Goal: Feedback & Contribution: Leave review/rating

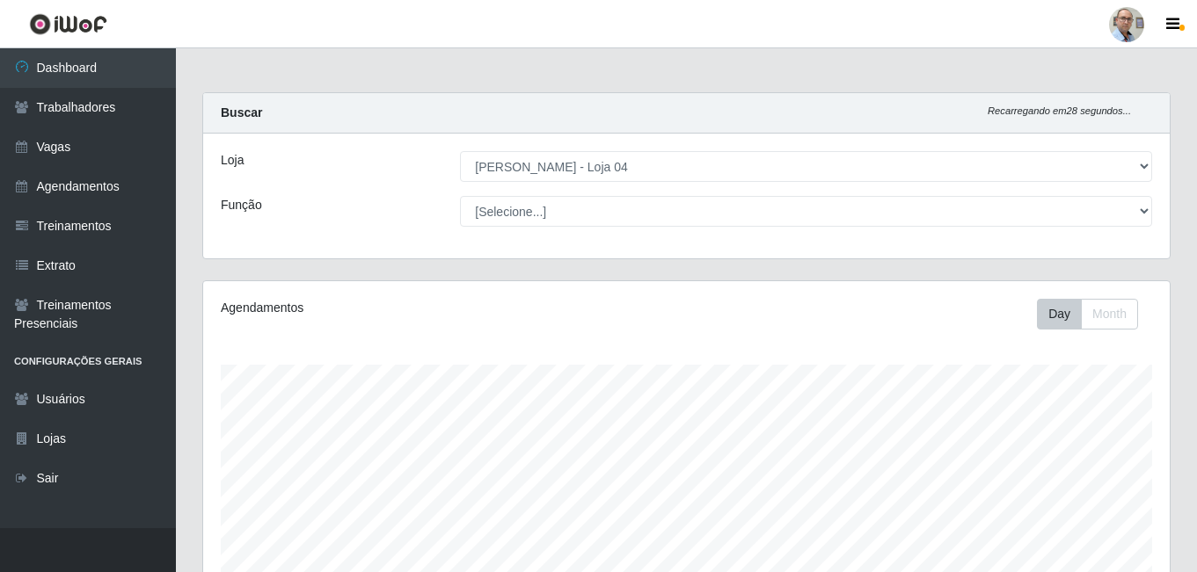
select select "251"
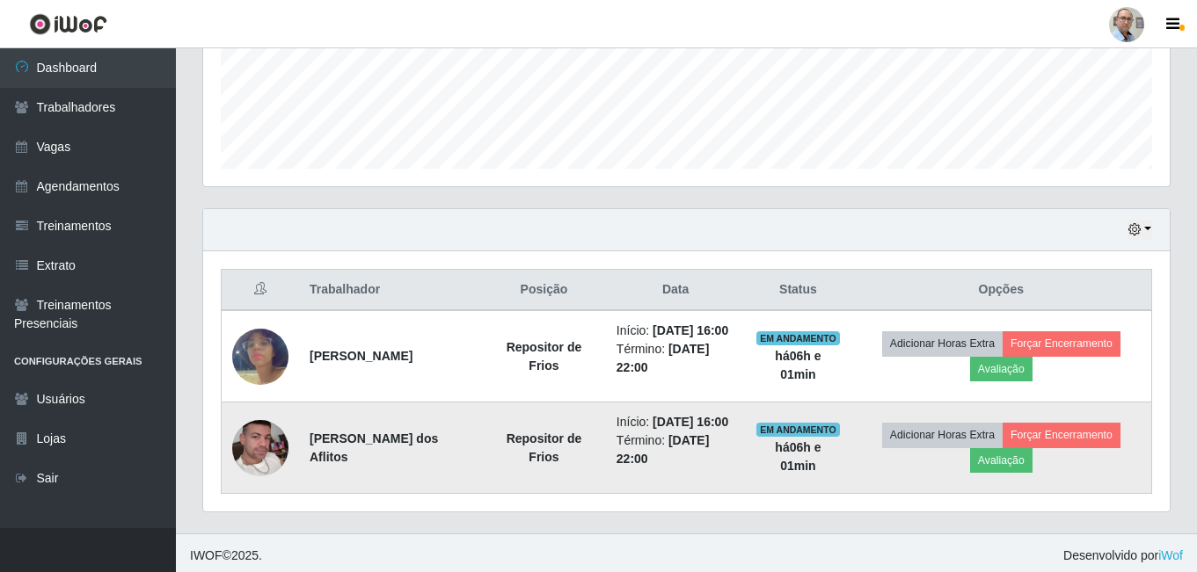
scroll to position [465, 0]
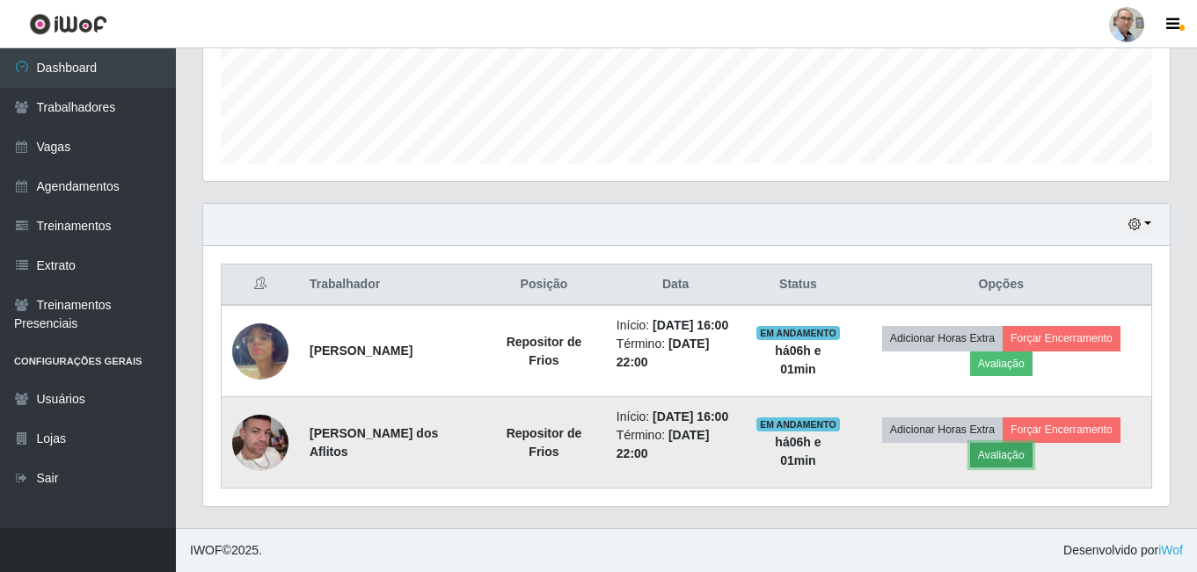
click at [1002, 454] on button "Avaliação" at bounding box center [1001, 455] width 62 height 25
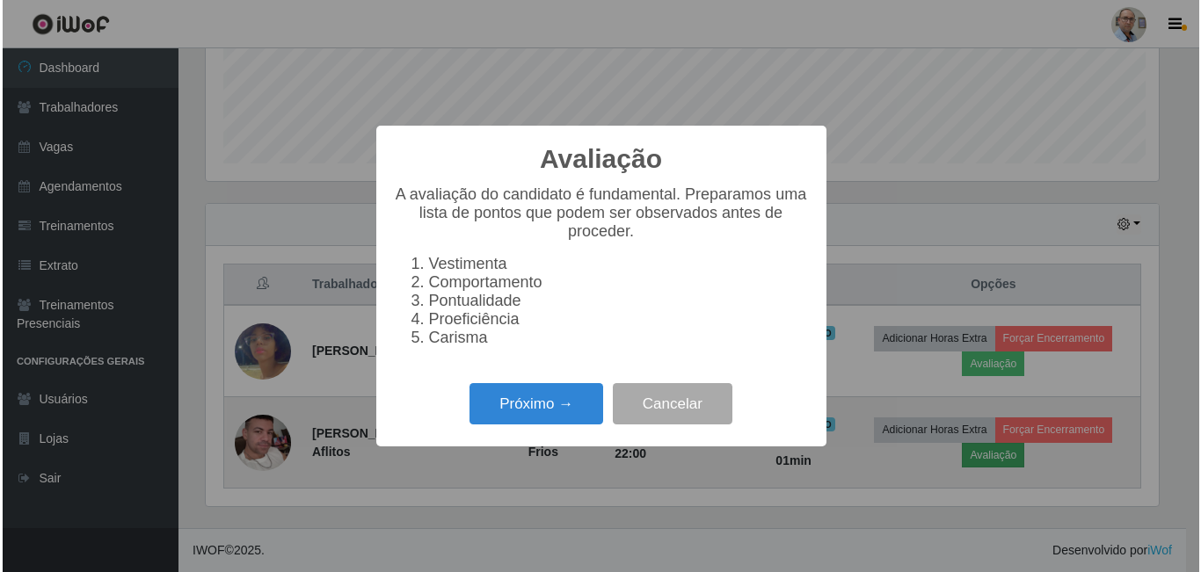
scroll to position [365, 957]
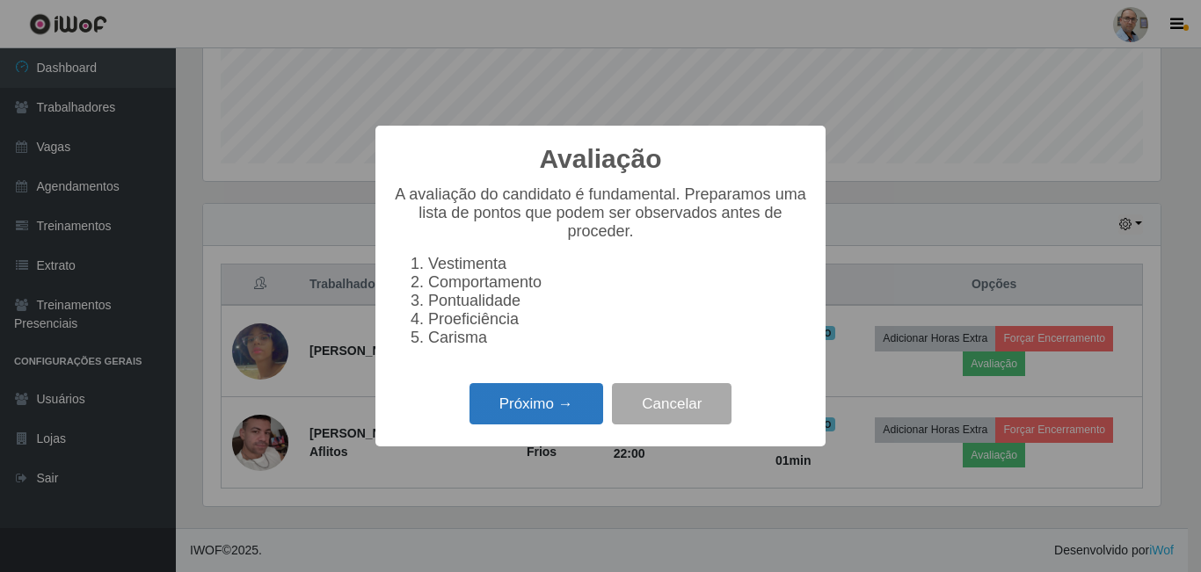
click at [571, 417] on button "Próximo →" at bounding box center [536, 403] width 134 height 41
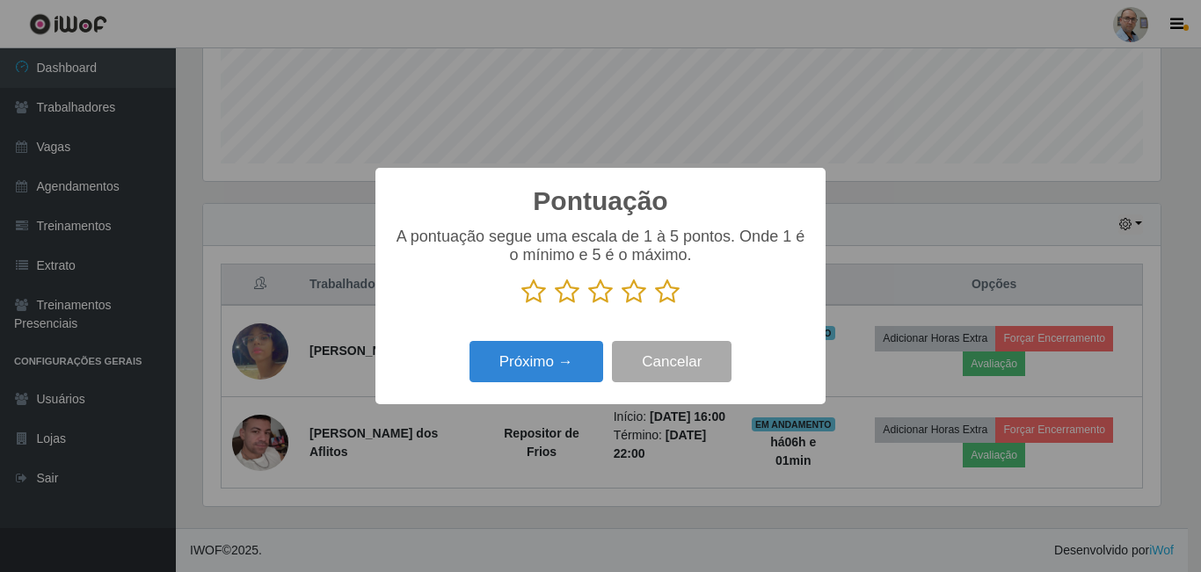
scroll to position [878789, 878196]
click at [674, 295] on icon at bounding box center [667, 292] width 25 height 26
click at [655, 305] on input "radio" at bounding box center [655, 305] width 0 height 0
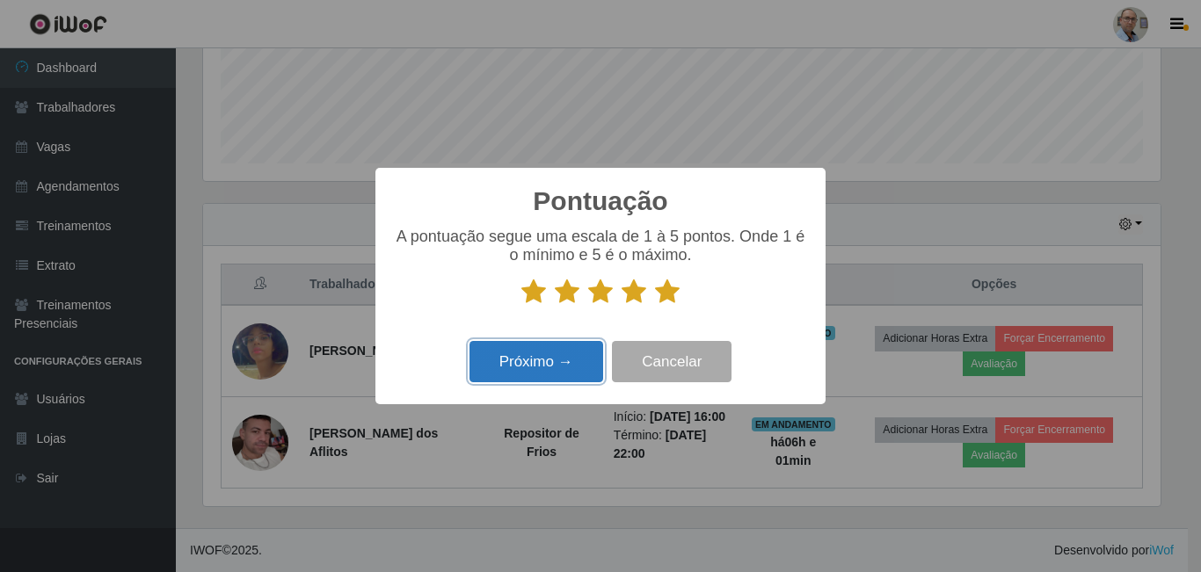
click at [559, 354] on button "Próximo →" at bounding box center [536, 361] width 134 height 41
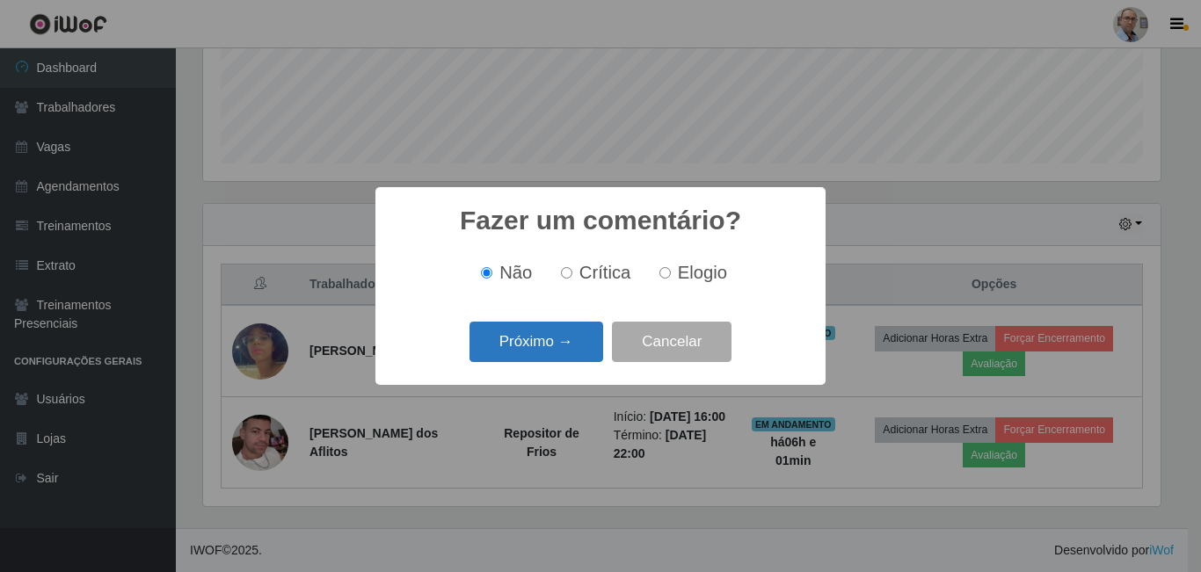
click at [547, 350] on button "Próximo →" at bounding box center [536, 342] width 134 height 41
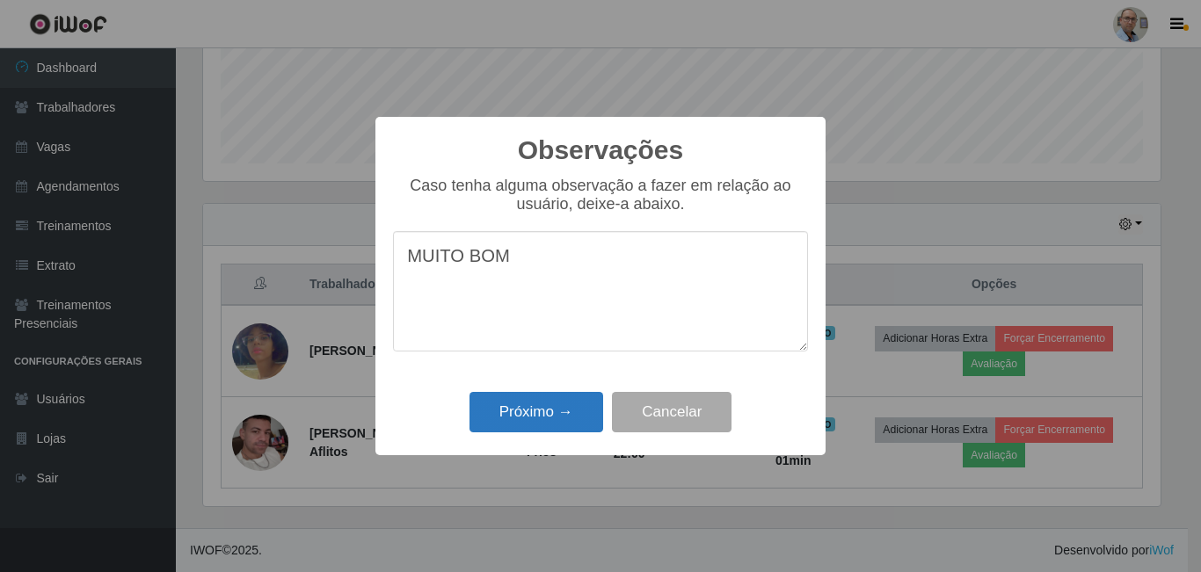
type textarea "MUITO BOM"
click at [555, 415] on button "Próximo →" at bounding box center [536, 412] width 134 height 41
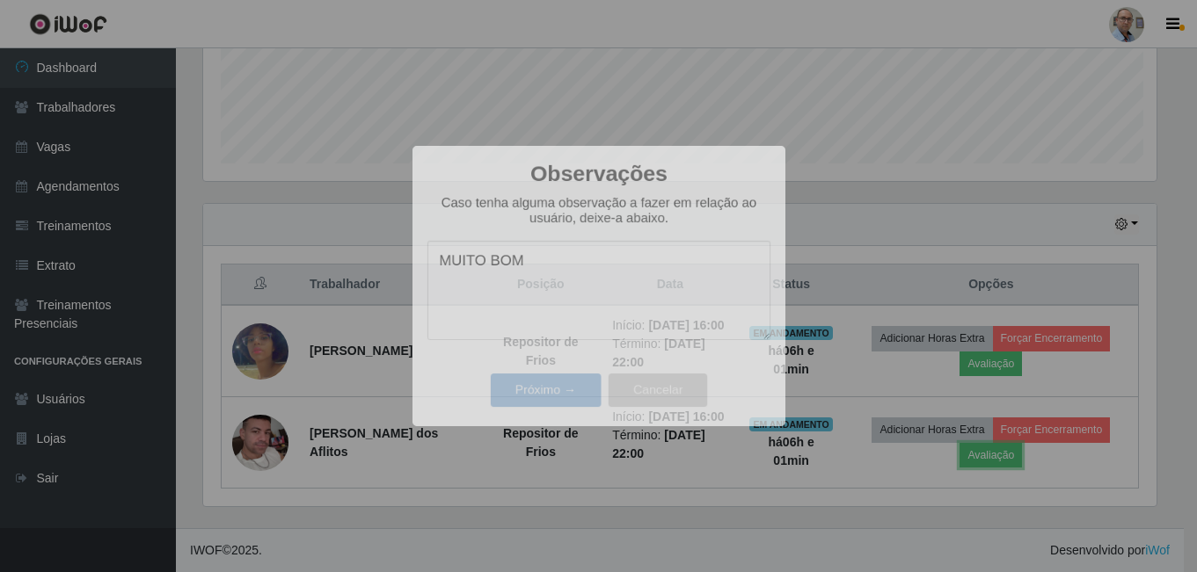
scroll to position [365, 966]
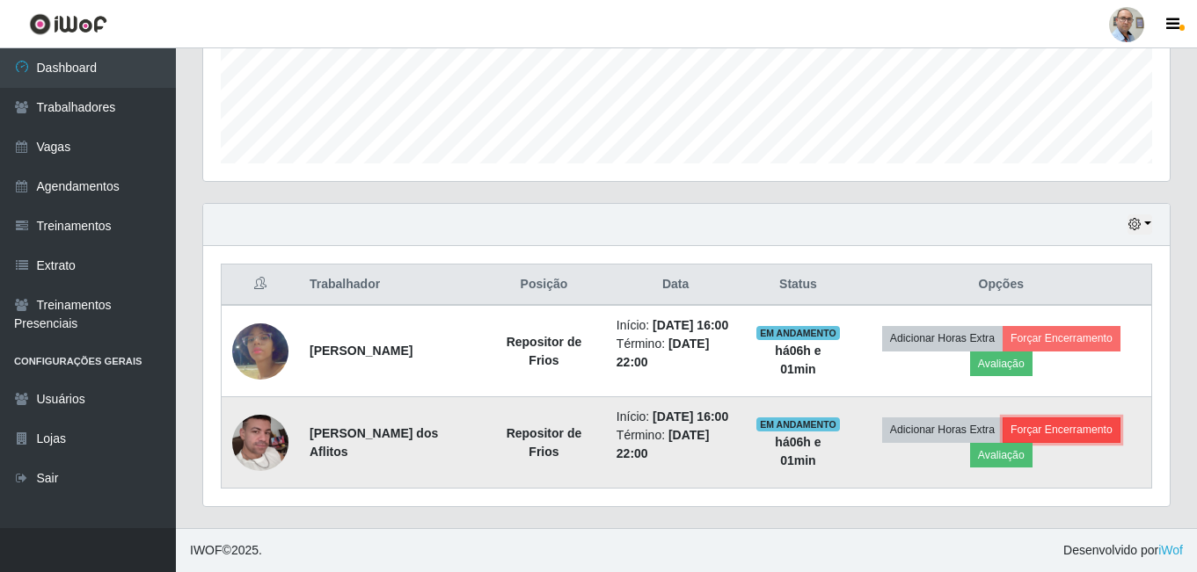
click at [1091, 423] on button "Forçar Encerramento" at bounding box center [1061, 430] width 118 height 25
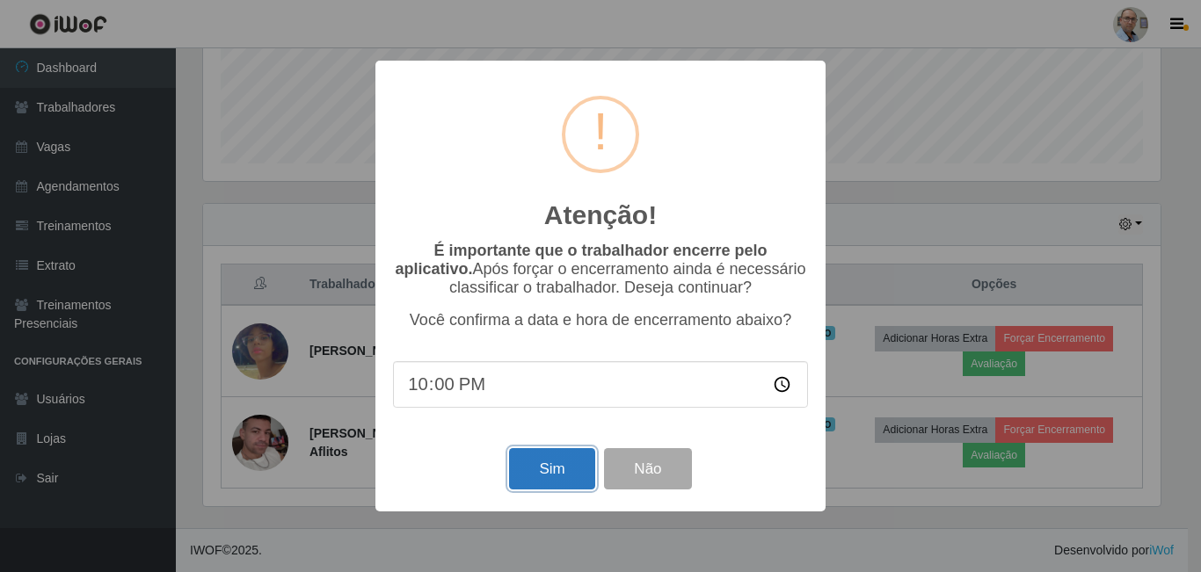
click at [537, 473] on button "Sim" at bounding box center [551, 468] width 85 height 41
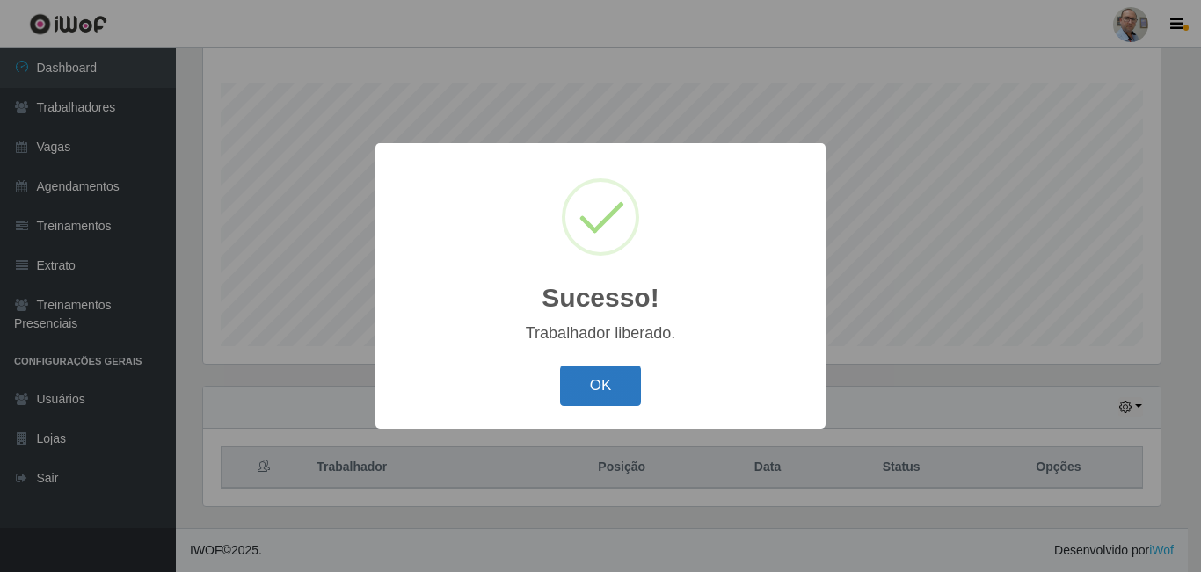
click at [612, 383] on button "OK" at bounding box center [601, 386] width 82 height 41
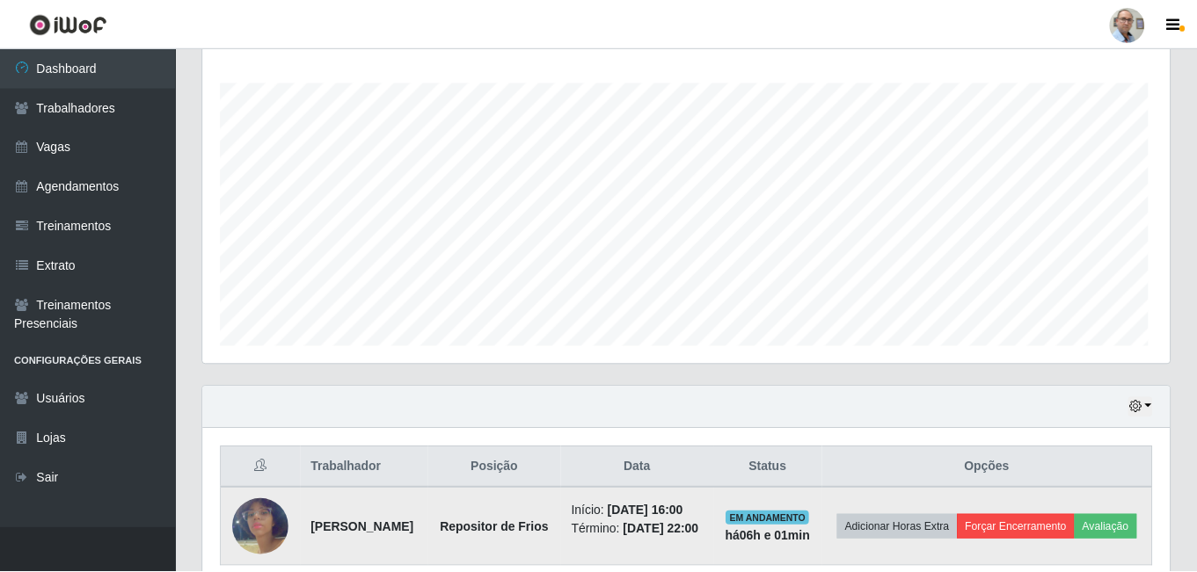
scroll to position [365, 966]
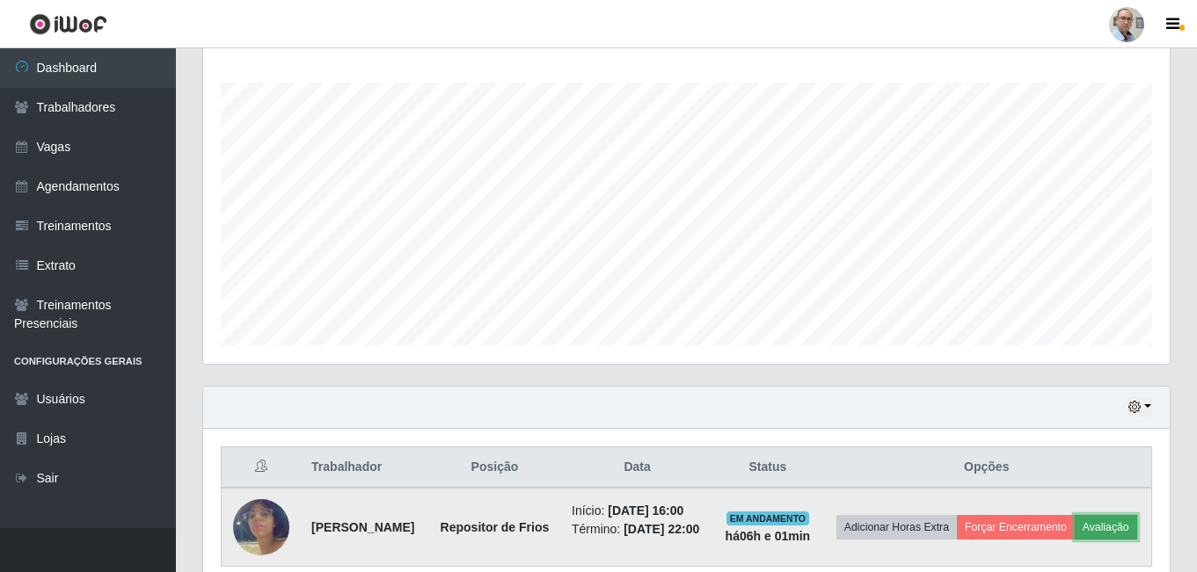
click at [1117, 523] on button "Avaliação" at bounding box center [1105, 527] width 62 height 25
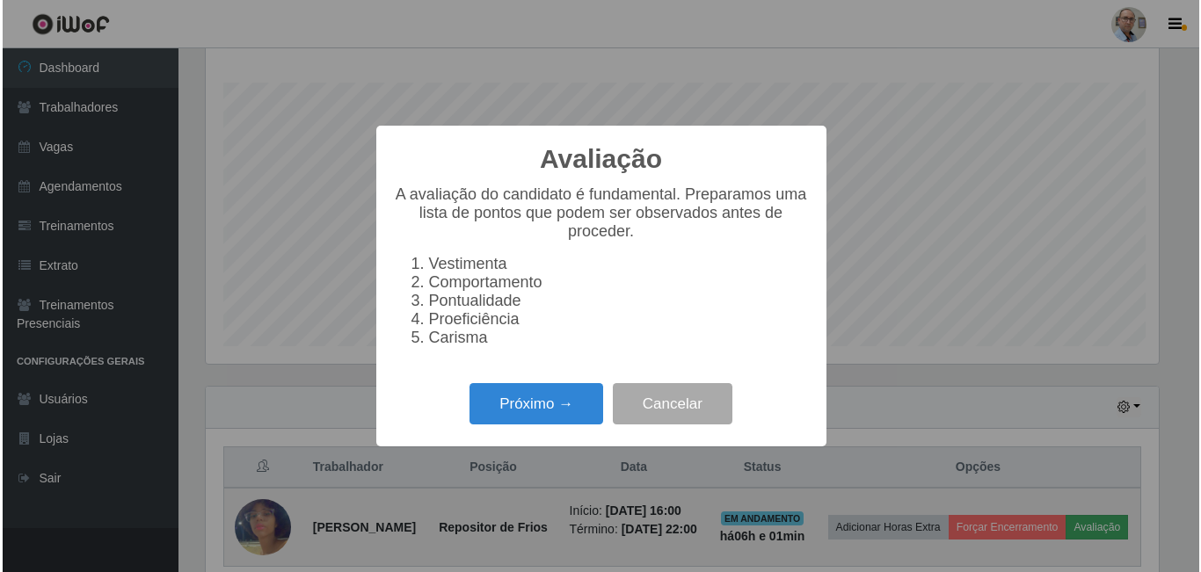
scroll to position [365, 957]
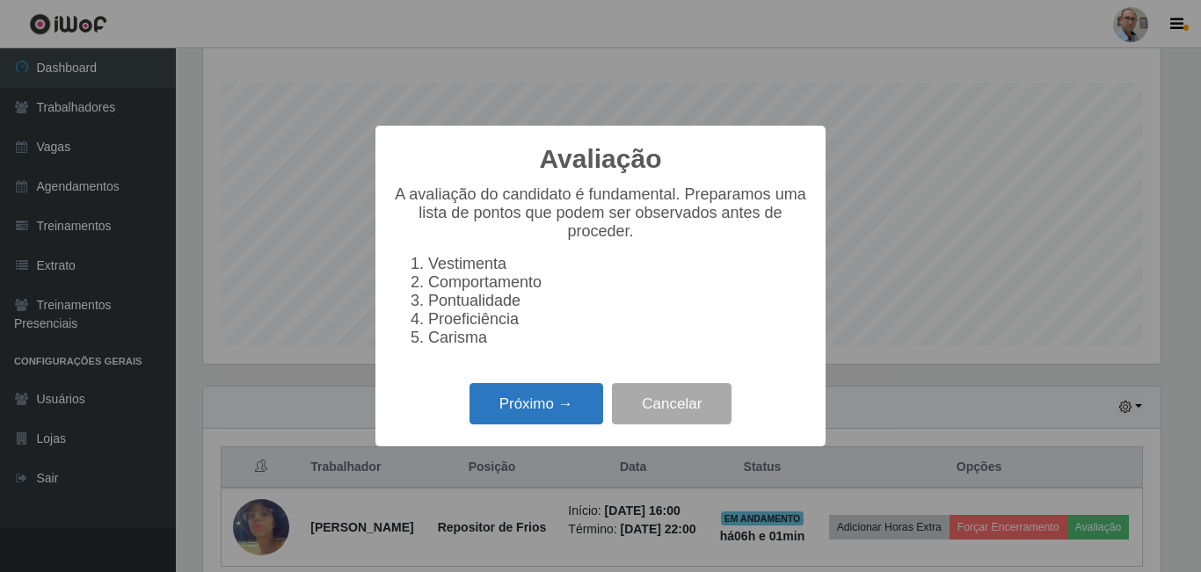
click at [549, 414] on button "Próximo →" at bounding box center [536, 403] width 134 height 41
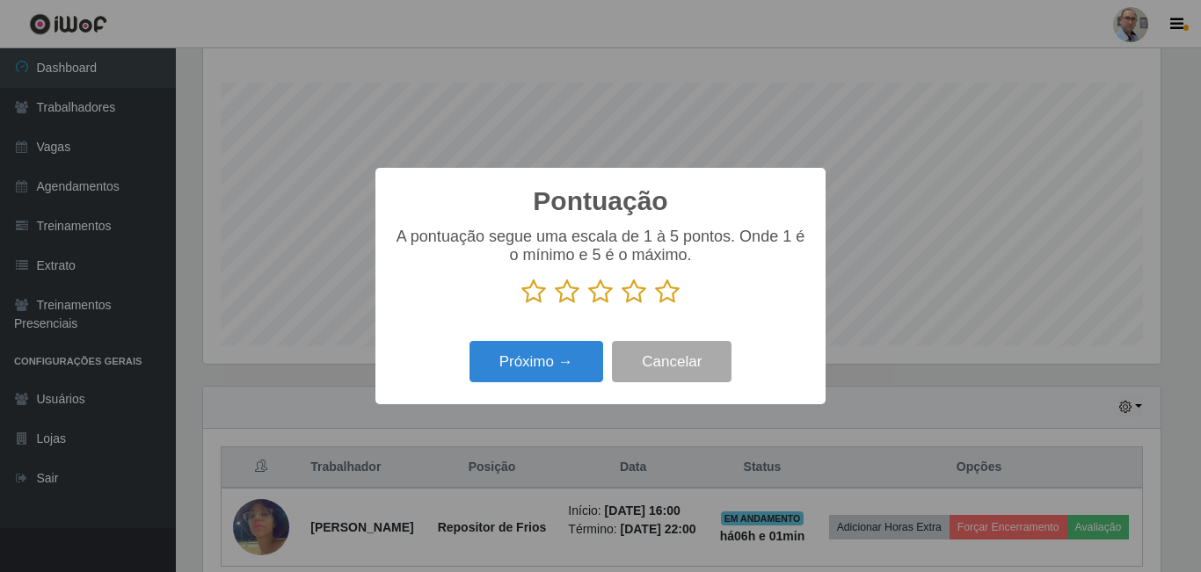
click at [665, 303] on icon at bounding box center [667, 292] width 25 height 26
click at [655, 305] on input "radio" at bounding box center [655, 305] width 0 height 0
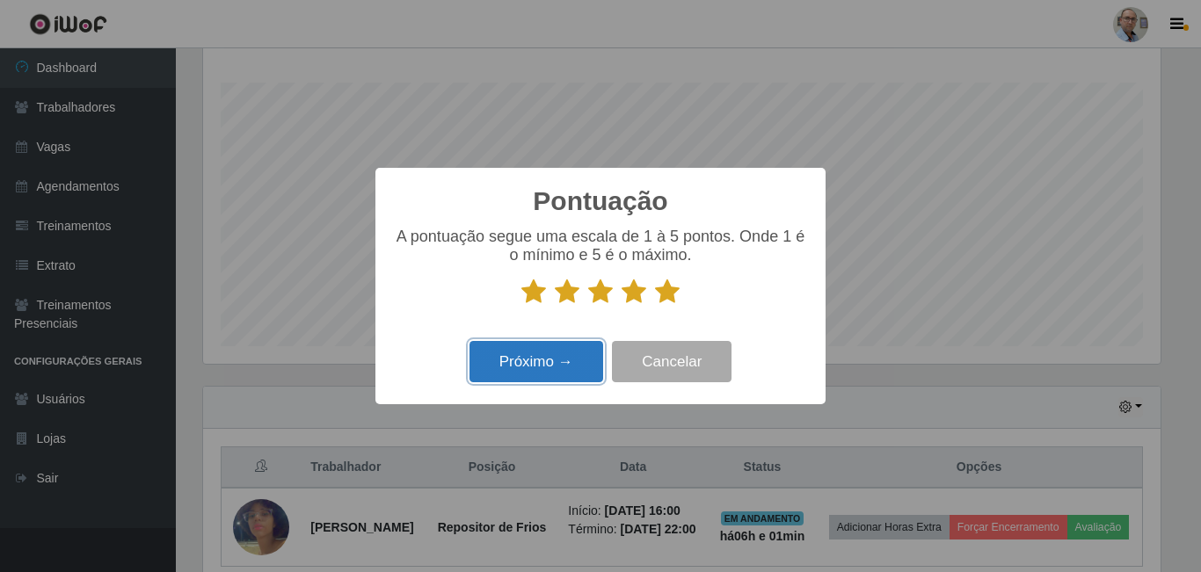
click at [549, 361] on button "Próximo →" at bounding box center [536, 361] width 134 height 41
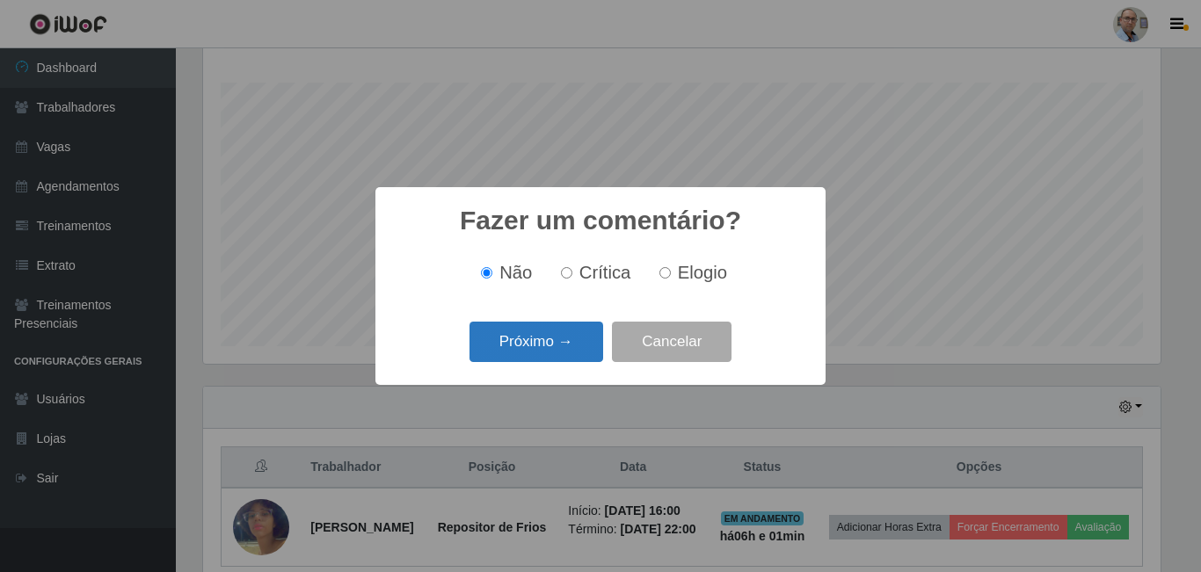
click at [549, 345] on button "Próximo →" at bounding box center [536, 342] width 134 height 41
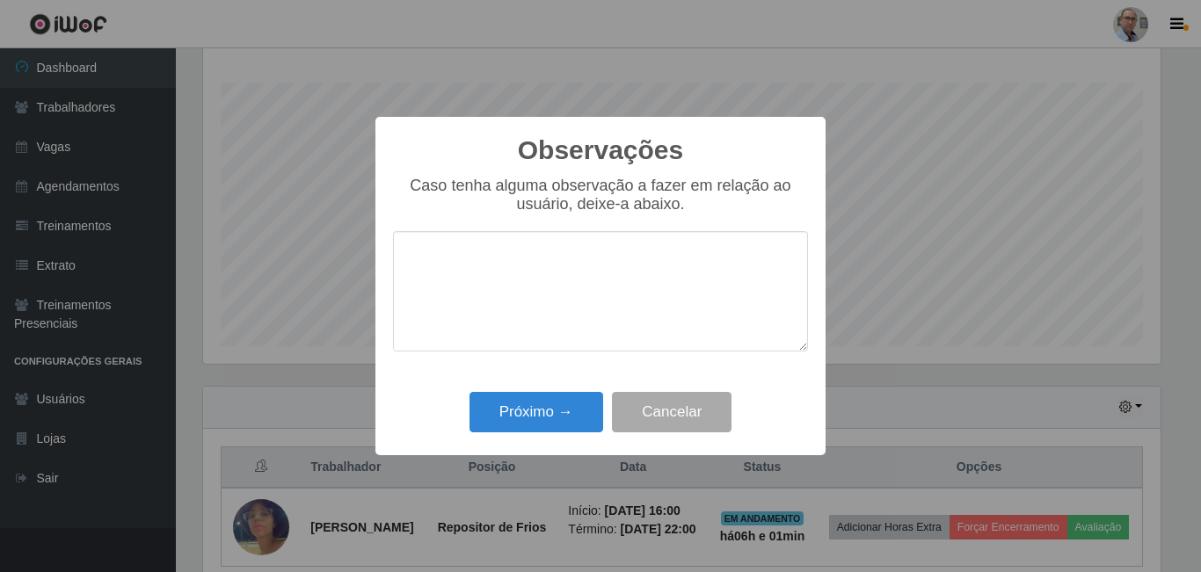
click at [550, 327] on textarea at bounding box center [600, 291] width 415 height 120
type textarea "MUITO BOM"
click at [524, 414] on button "Próximo →" at bounding box center [536, 412] width 134 height 41
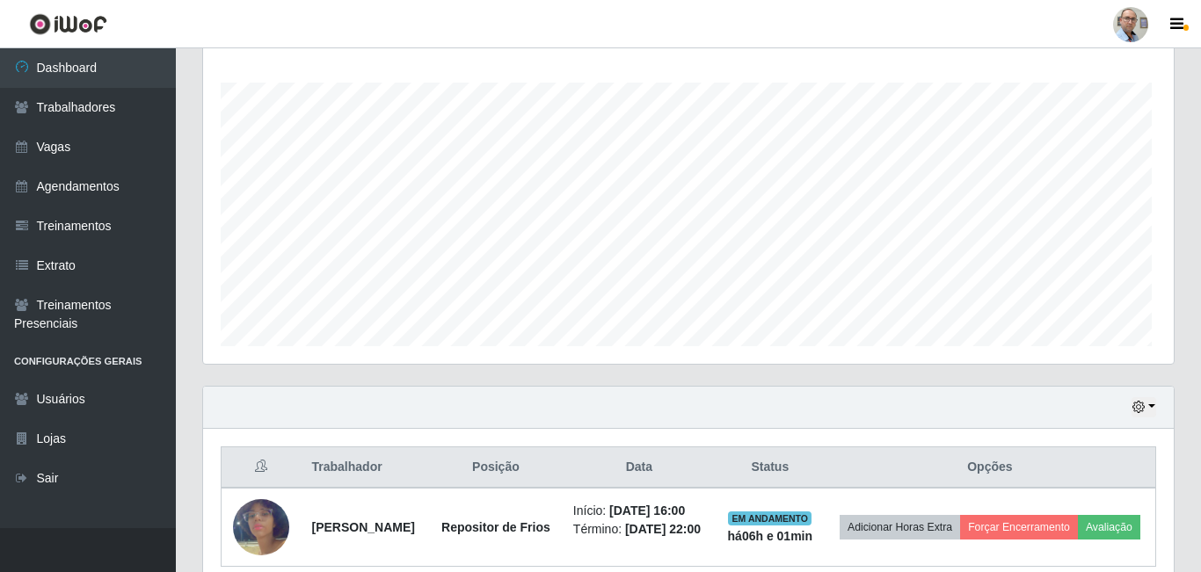
scroll to position [365, 966]
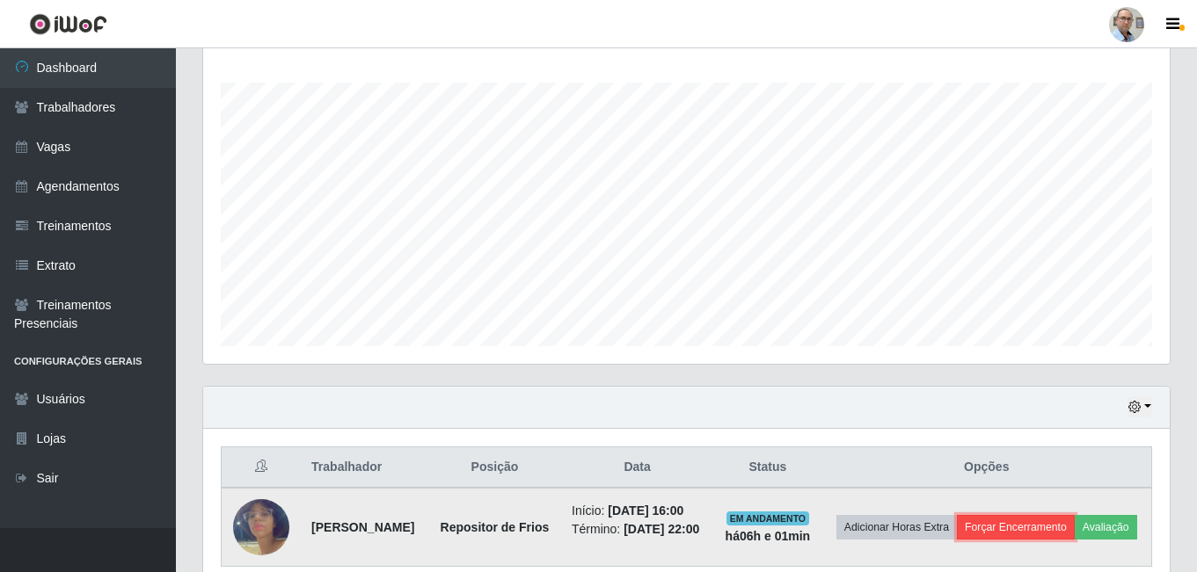
click at [1028, 529] on button "Forçar Encerramento" at bounding box center [1016, 527] width 118 height 25
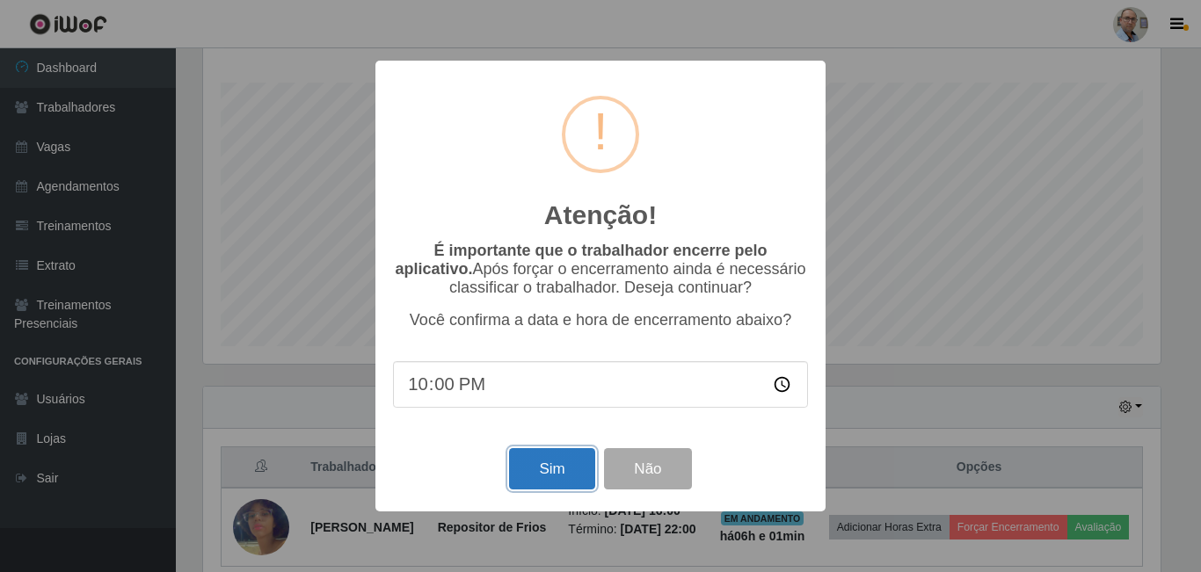
click at [526, 474] on button "Sim" at bounding box center [551, 468] width 85 height 41
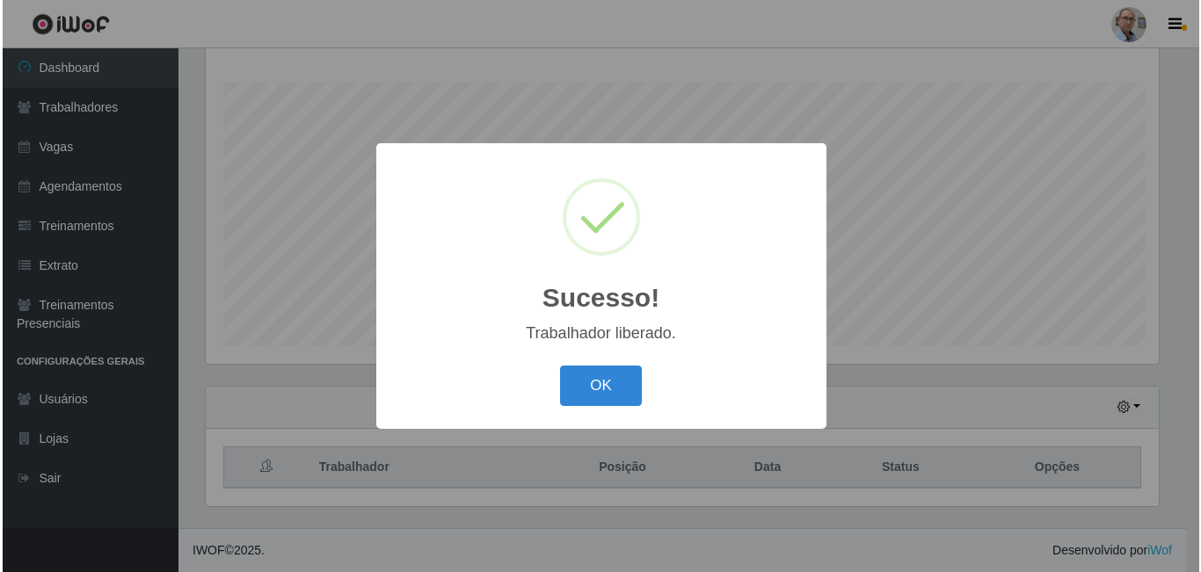
scroll to position [0, 0]
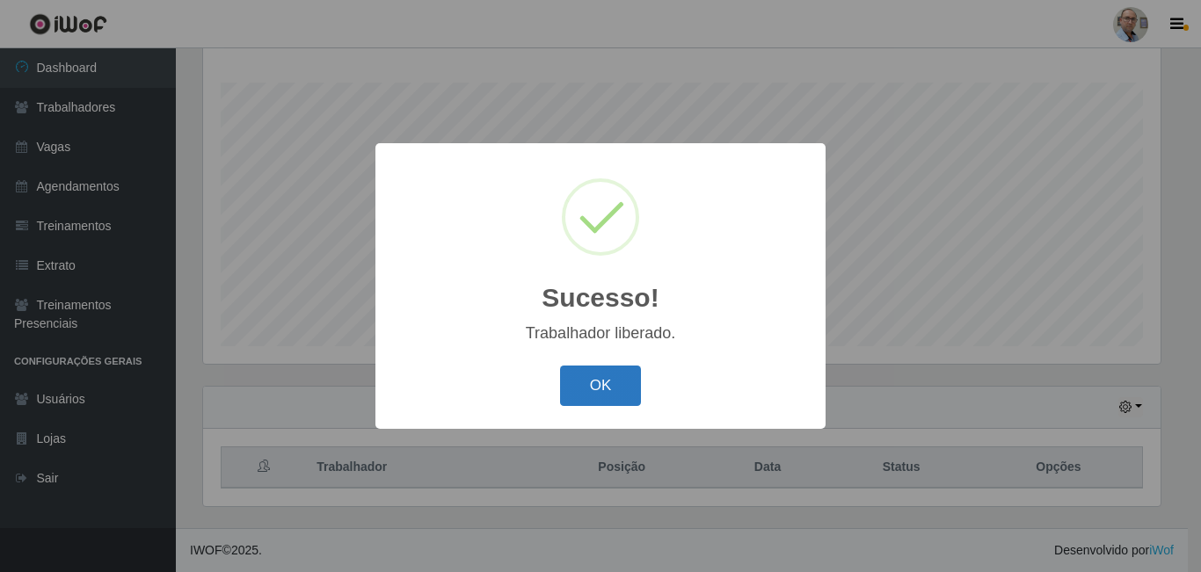
click at [618, 380] on button "OK" at bounding box center [601, 386] width 82 height 41
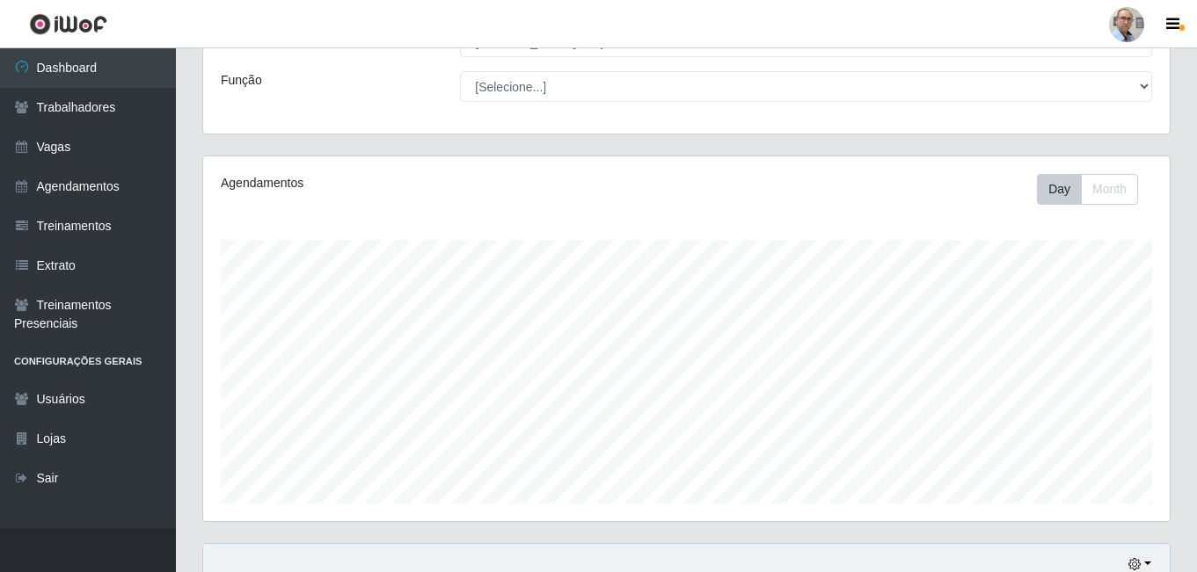
scroll to position [282, 0]
